Goal: Transaction & Acquisition: Obtain resource

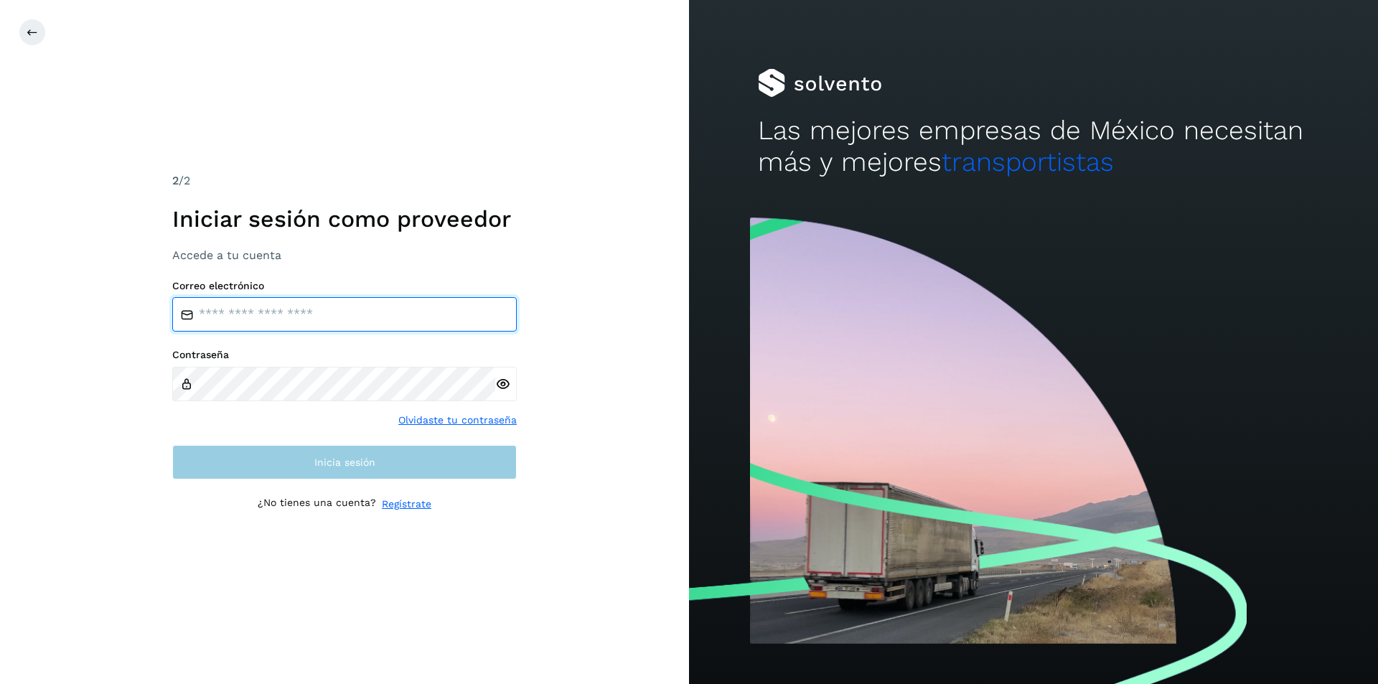
type input "**********"
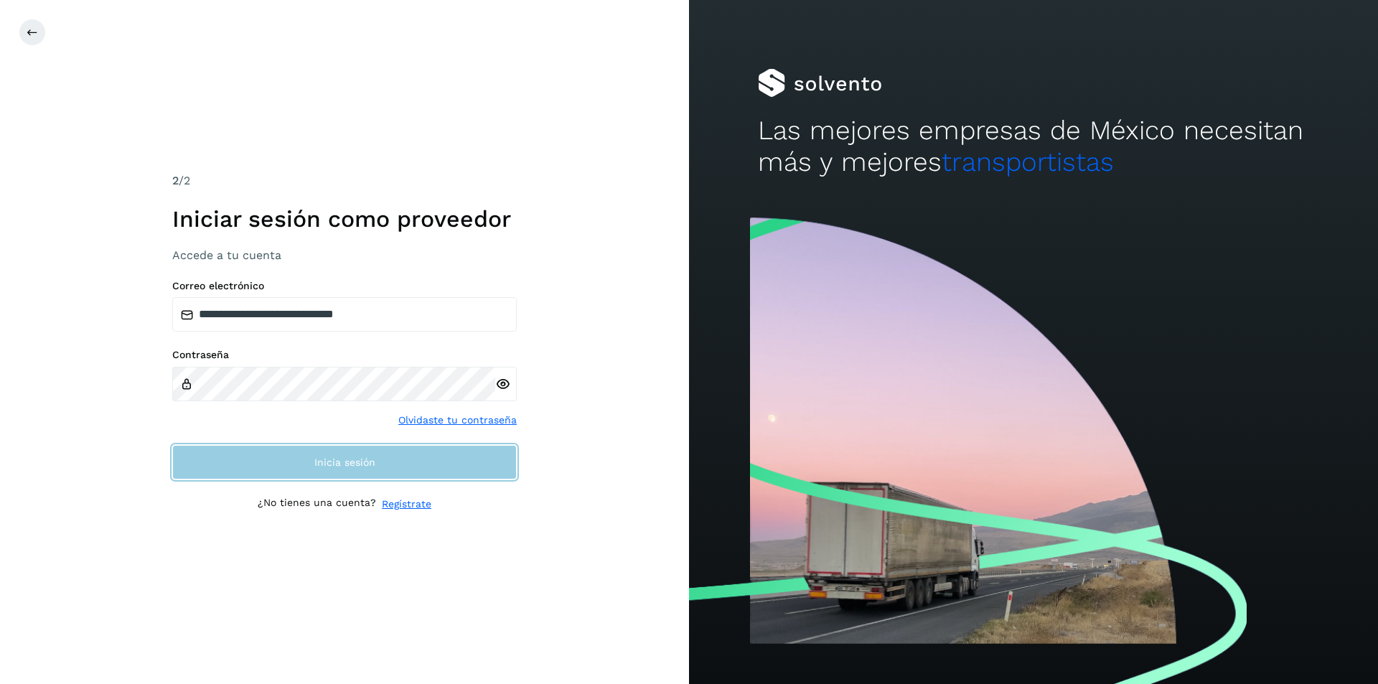
click at [312, 472] on button "Inicia sesión" at bounding box center [344, 462] width 345 height 34
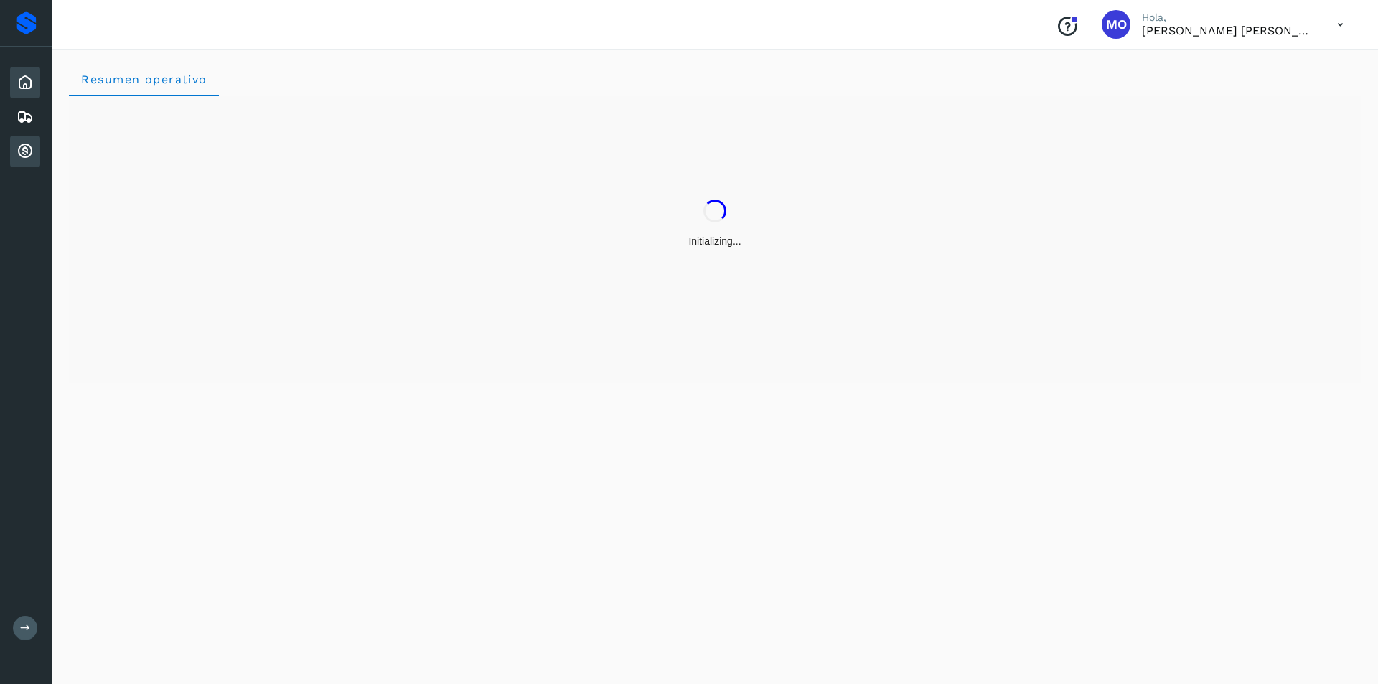
click at [24, 150] on icon at bounding box center [25, 151] width 17 height 17
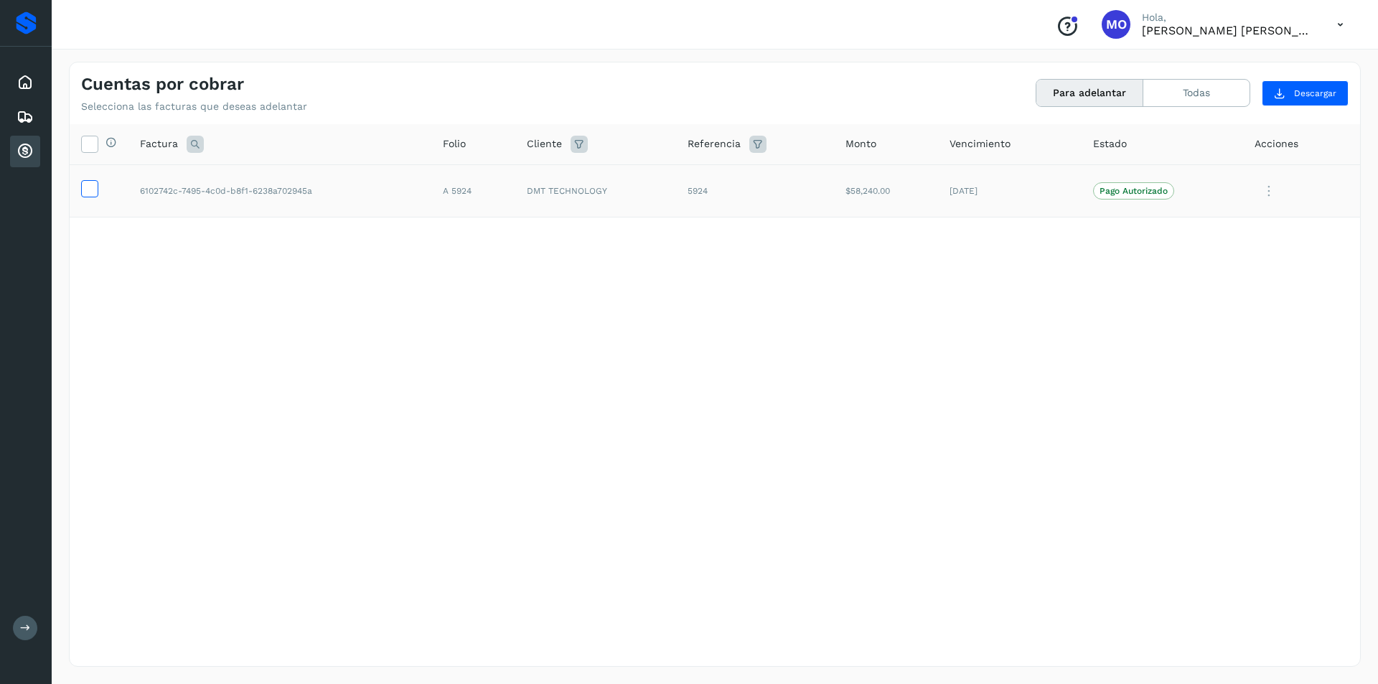
click at [85, 189] on icon at bounding box center [89, 187] width 15 height 15
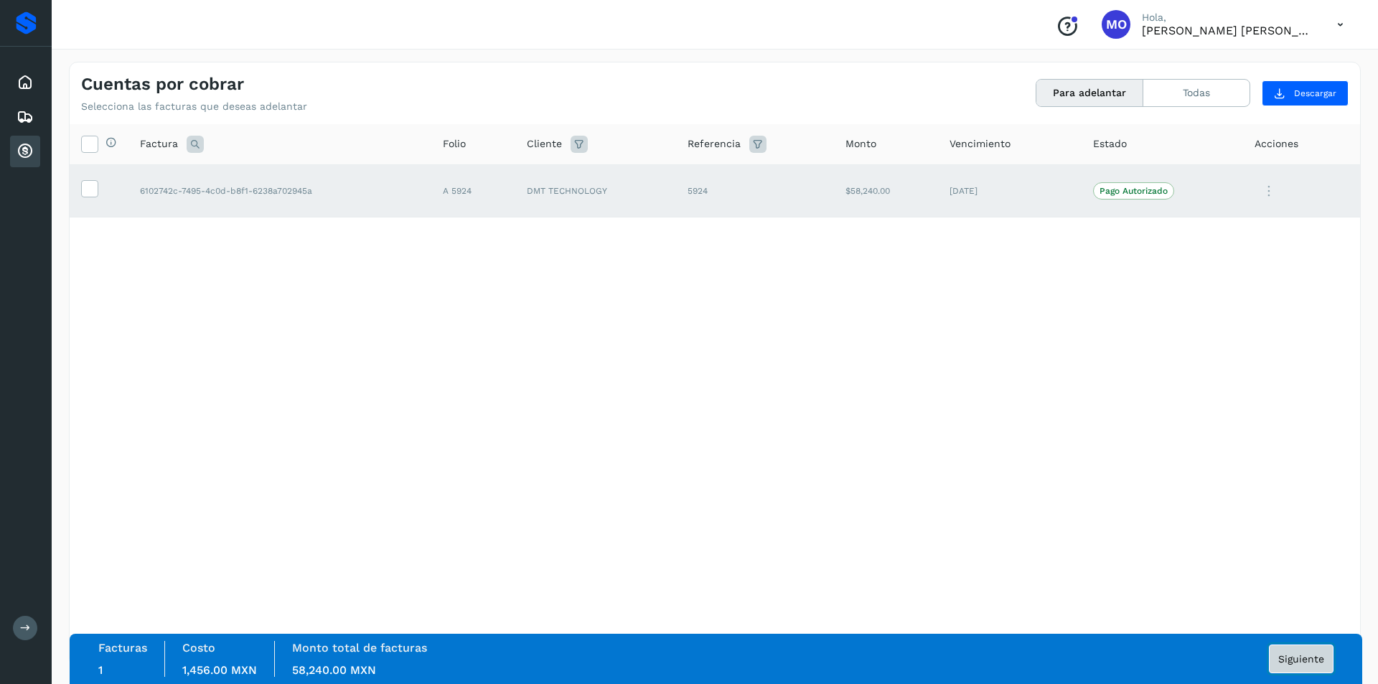
click at [1319, 664] on span "Siguiente" at bounding box center [1302, 659] width 46 height 10
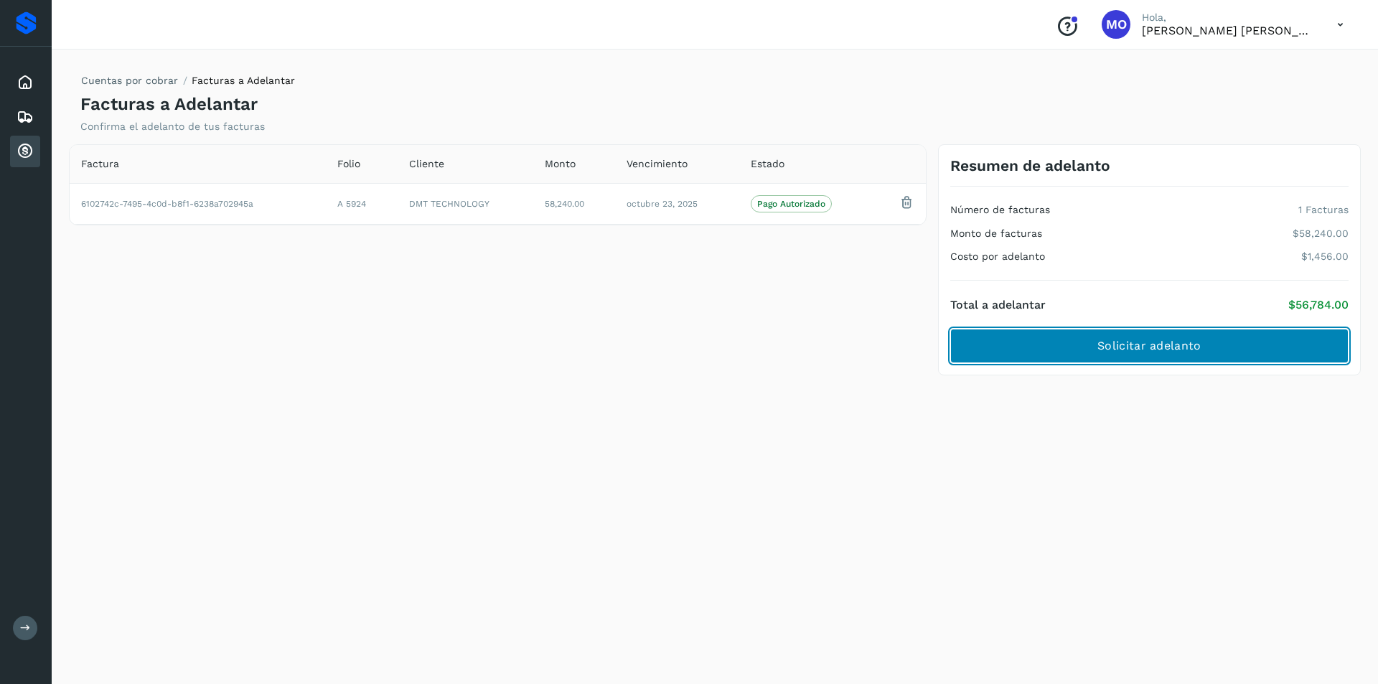
click at [1119, 342] on span "Solicitar adelanto" at bounding box center [1149, 346] width 103 height 16
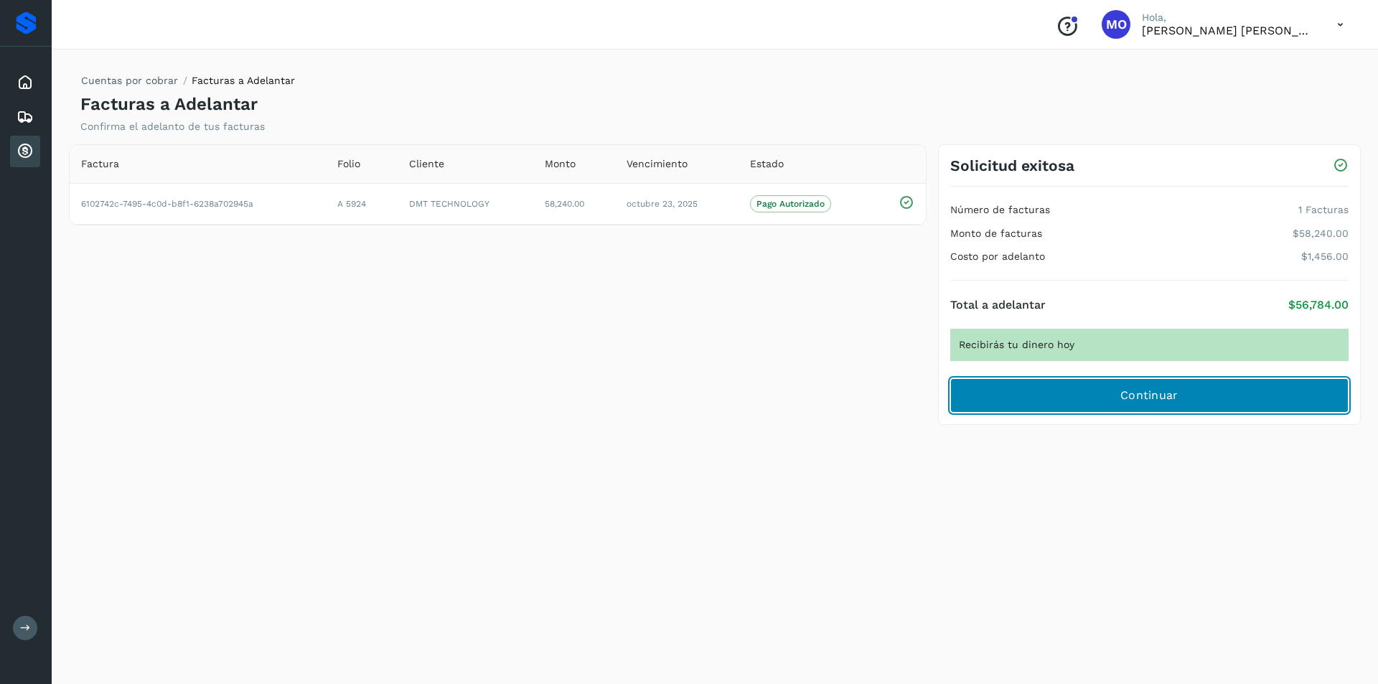
click at [1111, 391] on button "Continuar" at bounding box center [1149, 395] width 398 height 34
